Goal: Find specific page/section: Find specific page/section

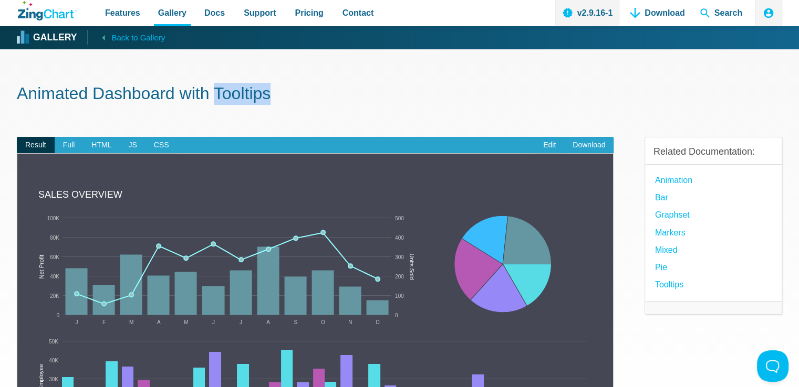
drag, startPoint x: 223, startPoint y: 97, endPoint x: 333, endPoint y: 97, distance: 109.7
click at [333, 97] on h1 "Animated Dashboard with Tooltips" at bounding box center [399, 95] width 765 height 24
copy h1 "Tooltips"
click at [722, 15] on span "Search" at bounding box center [720, 13] width 51 height 26
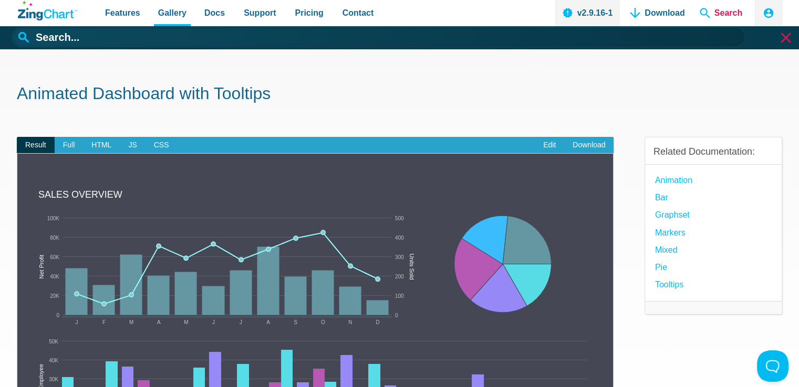
click at [722, 15] on span "Search" at bounding box center [720, 13] width 51 height 26
paste input "Tooltips"
type input "Tooltips"
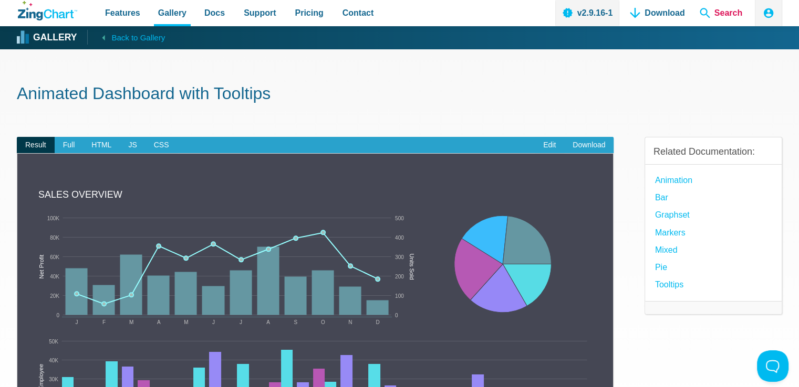
click at [729, 14] on span "Search" at bounding box center [720, 13] width 51 height 26
click at [723, 13] on span "Search" at bounding box center [720, 13] width 51 height 26
click at [708, 13] on span "Search" at bounding box center [720, 13] width 51 height 26
click at [130, 40] on span "Back to Gallery" at bounding box center [138, 38] width 54 height 14
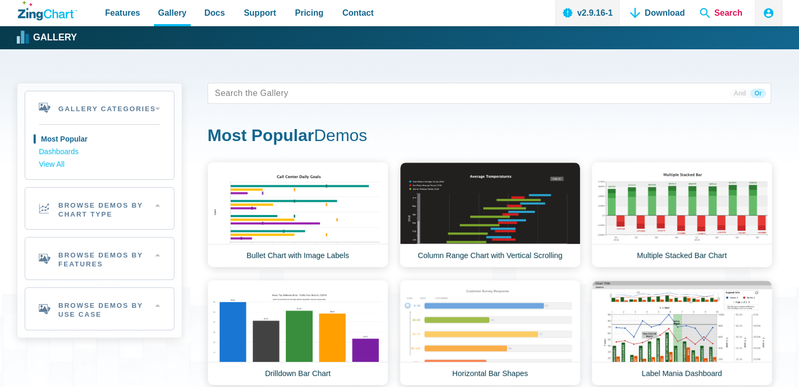
click at [709, 13] on span "Search" at bounding box center [720, 13] width 51 height 26
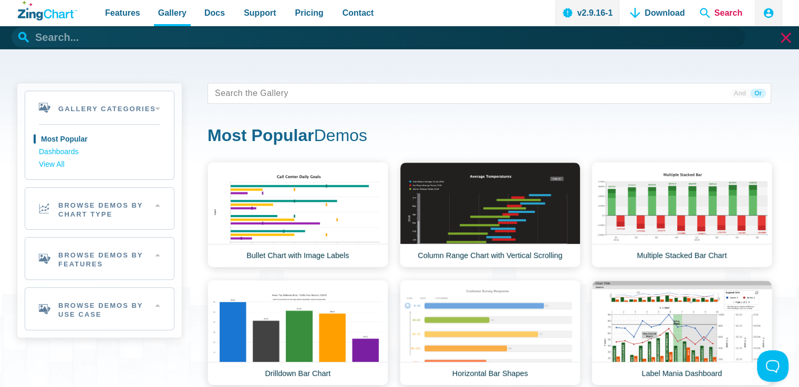
paste input "Tooltips"
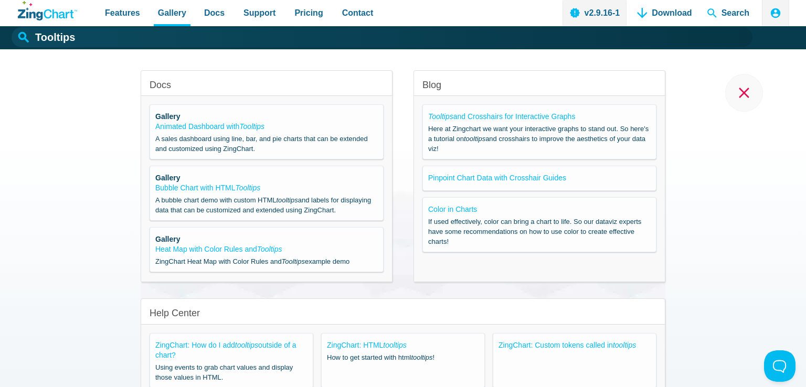
click at [235, 193] on div "Bubble Chart with HTML Tooltips A bubble chart demo with custom HTML tooltips a…" at bounding box center [266, 199] width 223 height 32
click at [236, 191] on em "Tooltips" at bounding box center [248, 188] width 25 height 8
type input "Bubble Chart with HTML Tooltips"
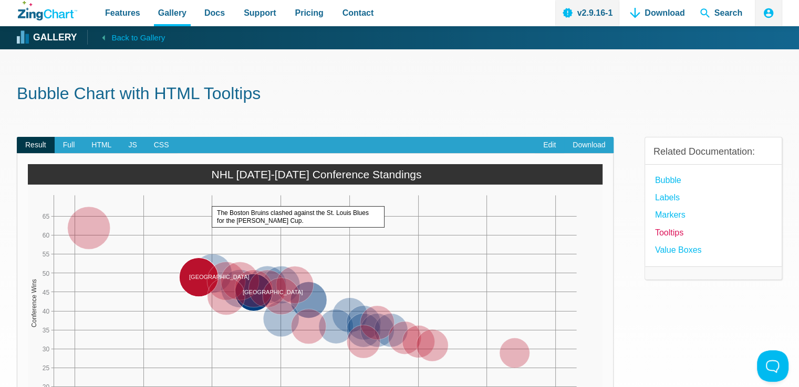
click at [670, 233] on link "Tooltips" at bounding box center [669, 233] width 28 height 14
